Goal: Navigation & Orientation: Find specific page/section

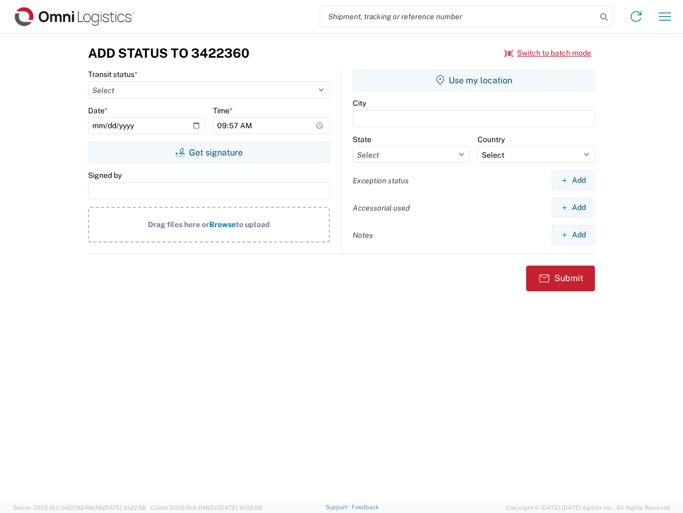
click at [459, 17] on input "search" at bounding box center [458, 16] width 277 height 20
click at [604, 17] on icon at bounding box center [604, 17] width 15 height 15
click at [636, 17] on icon at bounding box center [636, 16] width 17 height 17
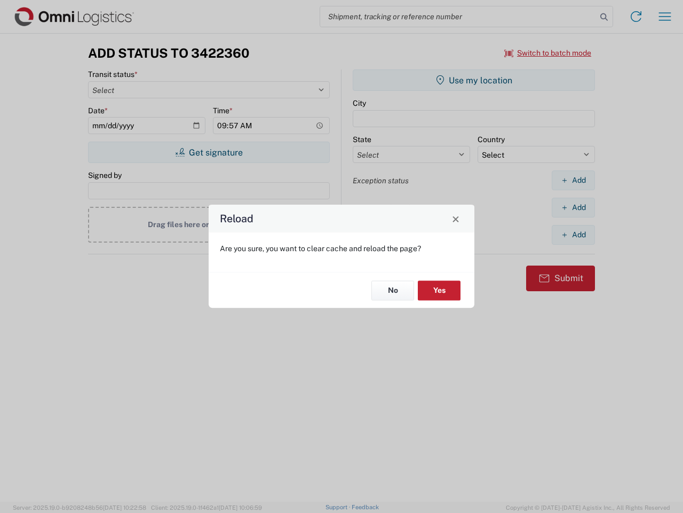
click at [548, 53] on div "Reload Are you sure, you want to clear cache and reload the page? No Yes" at bounding box center [341, 256] width 683 height 513
click at [209, 152] on div "Reload Are you sure, you want to clear cache and reload the page? No Yes" at bounding box center [341, 256] width 683 height 513
click at [474, 80] on div "Reload Are you sure, you want to clear cache and reload the page? No Yes" at bounding box center [341, 256] width 683 height 513
click at [573, 180] on div "Reload Are you sure, you want to clear cache and reload the page? No Yes" at bounding box center [341, 256] width 683 height 513
click at [573, 207] on div "Reload Are you sure, you want to clear cache and reload the page? No Yes" at bounding box center [341, 256] width 683 height 513
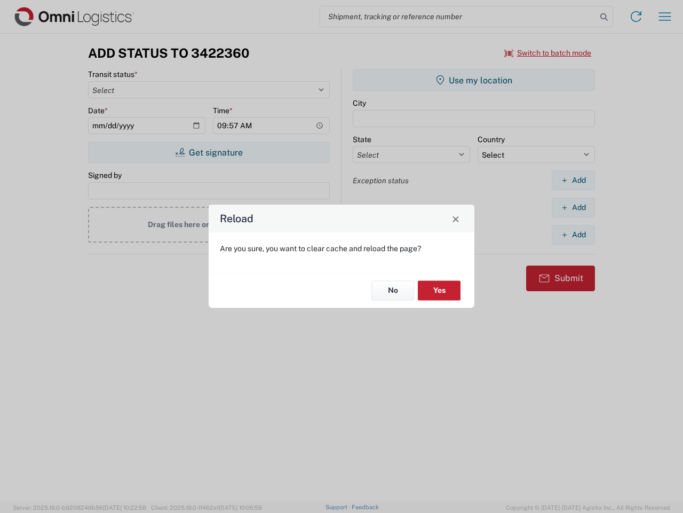
click at [573, 234] on div "Reload Are you sure, you want to clear cache and reload the page? No Yes" at bounding box center [341, 256] width 683 height 513
